Goal: Transaction & Acquisition: Purchase product/service

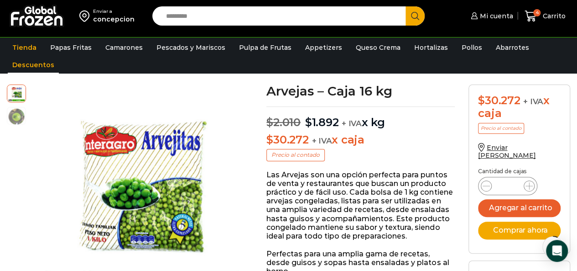
click at [31, 65] on link "Descuentos" at bounding box center [33, 64] width 51 height 17
drag, startPoint x: 277, startPoint y: 250, endPoint x: 266, endPoint y: 265, distance: 18.9
click at [268, 255] on p "Perfectas para una amplia gama de recetas, desde guisos y sopas hasta ensaladas…" at bounding box center [360, 262] width 188 height 26
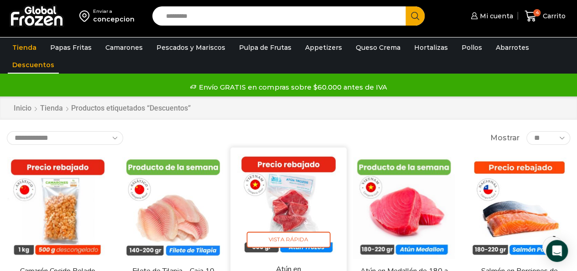
scroll to position [46, 0]
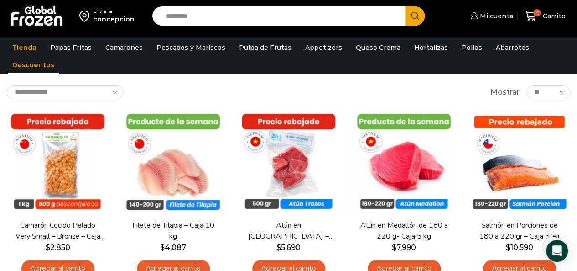
click at [239, 14] on input "Search input" at bounding box center [282, 15] width 240 height 19
click at [406, 6] on button "Search" at bounding box center [415, 15] width 19 height 19
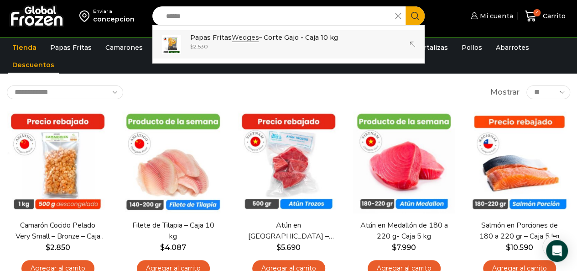
click at [262, 41] on p "Papas Fritas Wedges – Corte Gajo - Caja 10 kg" at bounding box center [264, 37] width 148 height 10
type input "**********"
